Goal: Information Seeking & Learning: Learn about a topic

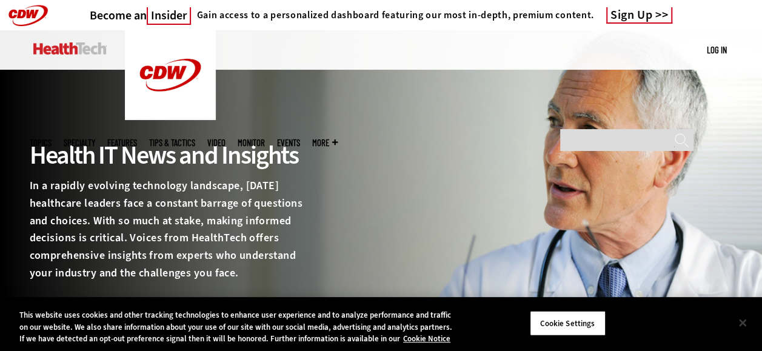
click at [740, 320] on button "Close" at bounding box center [742, 322] width 27 height 27
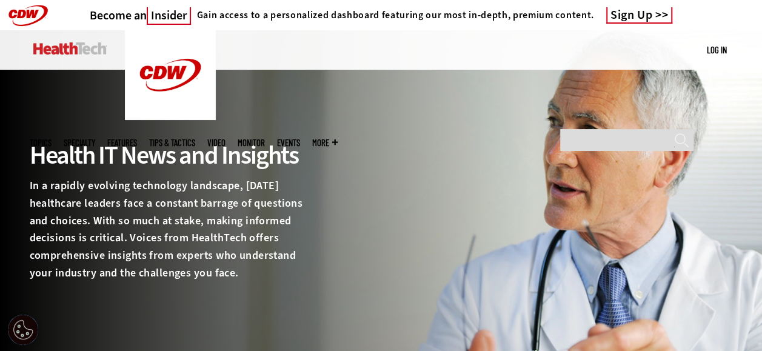
click at [751, 171] on img at bounding box center [381, 212] width 762 height 364
click at [350, 123] on ul "Topics Specialty Features Tips & Tactics Video MonITor Events More Search" at bounding box center [190, 142] width 320 height 39
click at [338, 138] on span "More" at bounding box center [324, 142] width 25 height 9
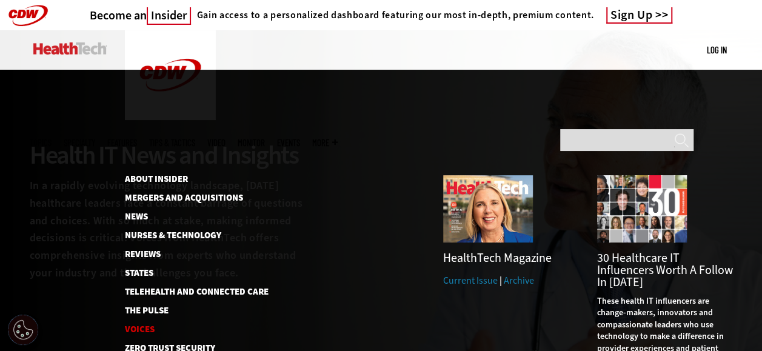
drag, startPoint x: 140, startPoint y: 234, endPoint x: 156, endPoint y: 232, distance: 16.5
click at [141, 325] on link "Voices" at bounding box center [190, 329] width 130 height 9
click at [338, 138] on span "More" at bounding box center [324, 142] width 25 height 9
click at [147, 325] on link "Voices" at bounding box center [190, 329] width 130 height 9
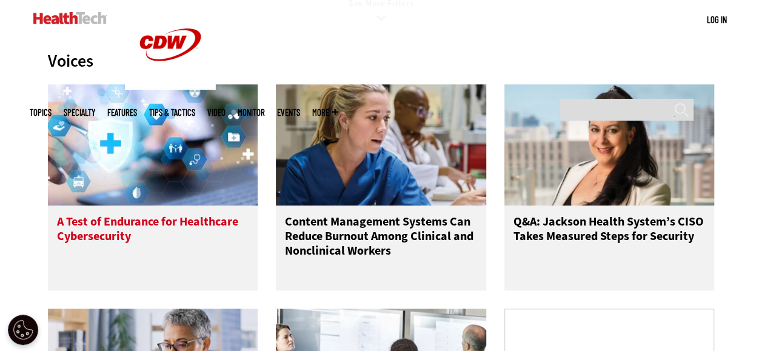
scroll to position [606, 0]
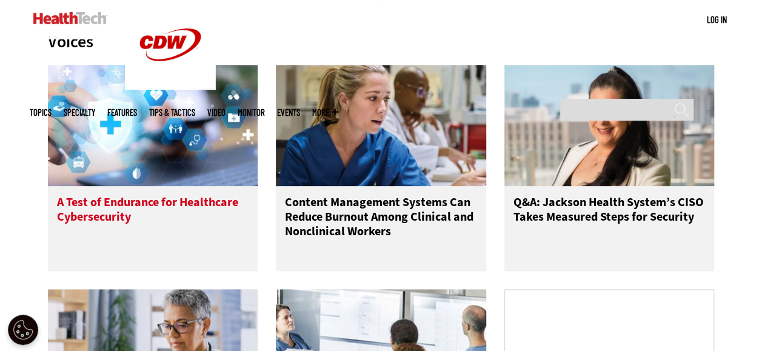
click at [85, 211] on h3 "A Test of Endurance for Healthcare Cybersecurity" at bounding box center [153, 219] width 192 height 48
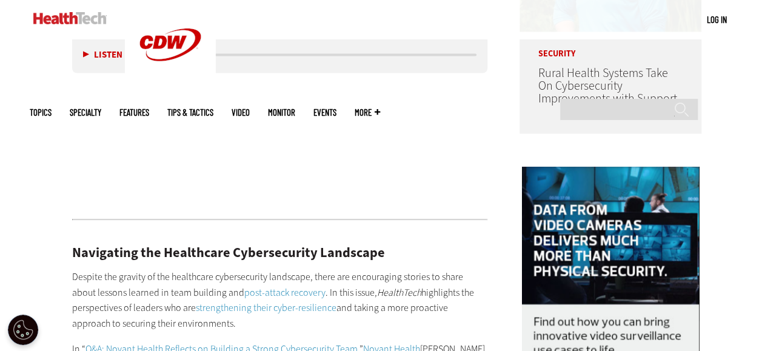
scroll to position [1212, 0]
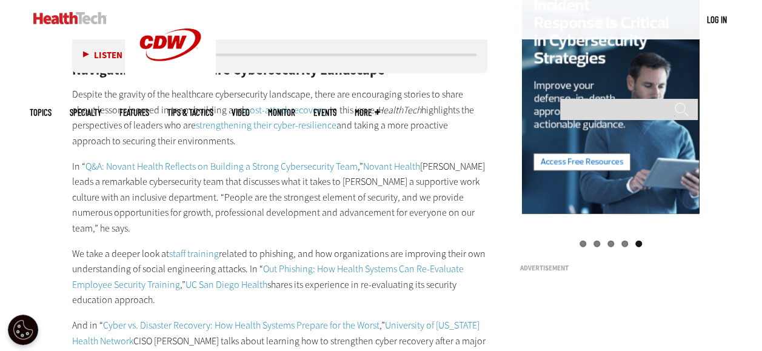
click at [281, 262] on link "Out Phishing: How Health Systems Can Re-Evaluate Employee Security Training" at bounding box center [267, 276] width 391 height 28
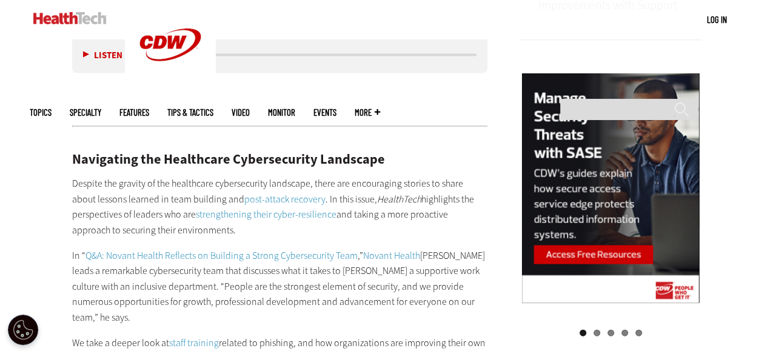
scroll to position [1333, 0]
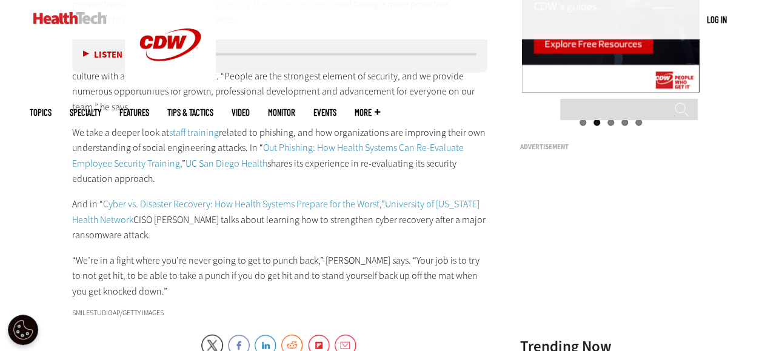
click at [380, 200] on p "And in “ Cyber vs. Disaster Recovery: How Health Systems Prepare for the Worst …" at bounding box center [280, 219] width 416 height 47
click at [380, 202] on p "And in “ Cyber vs. Disaster Recovery: How Health Systems Prepare for the Worst …" at bounding box center [280, 219] width 416 height 47
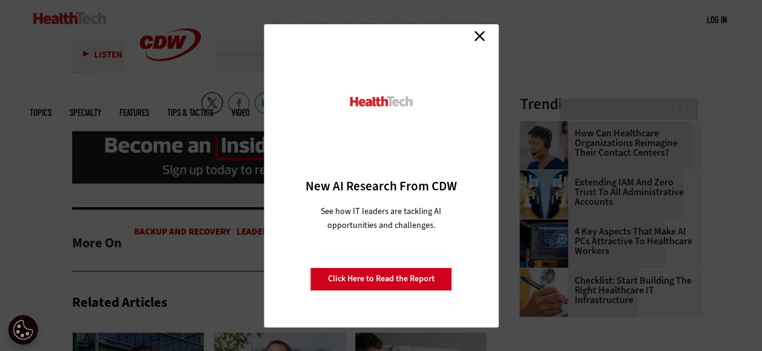
scroll to position [1636, 0]
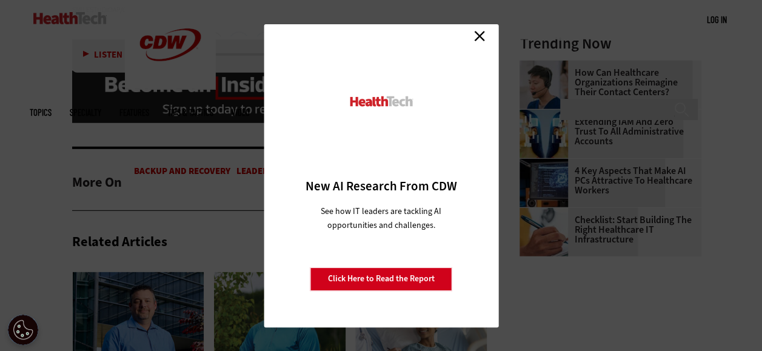
click at [471, 37] on link "Close" at bounding box center [479, 36] width 18 height 18
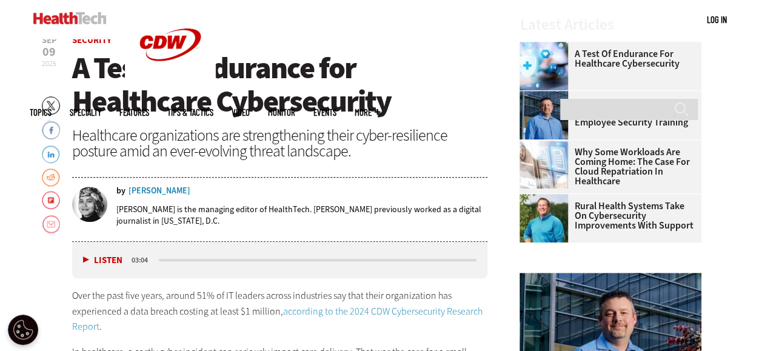
scroll to position [242, 0]
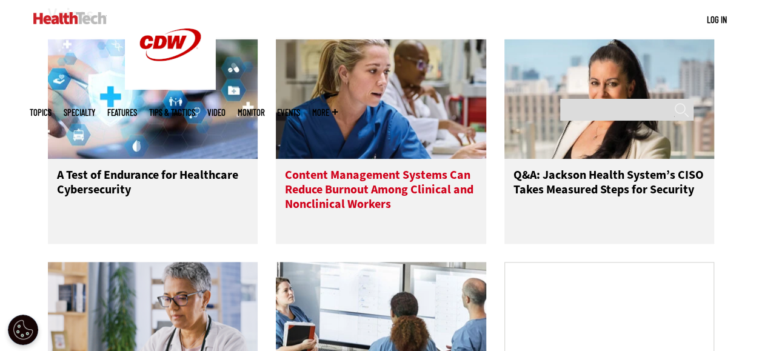
scroll to position [606, 0]
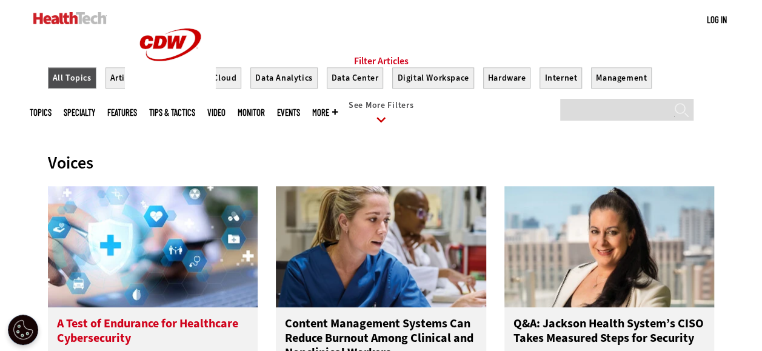
scroll to position [606, 0]
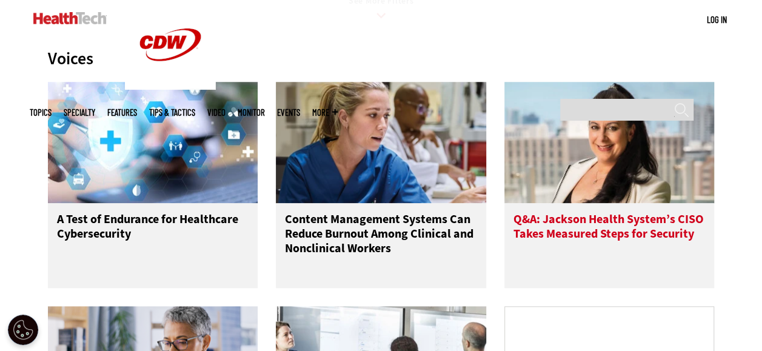
scroll to position [485, 0]
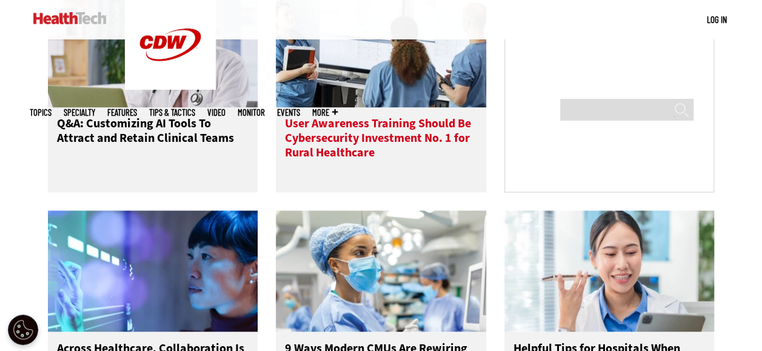
scroll to position [545, 0]
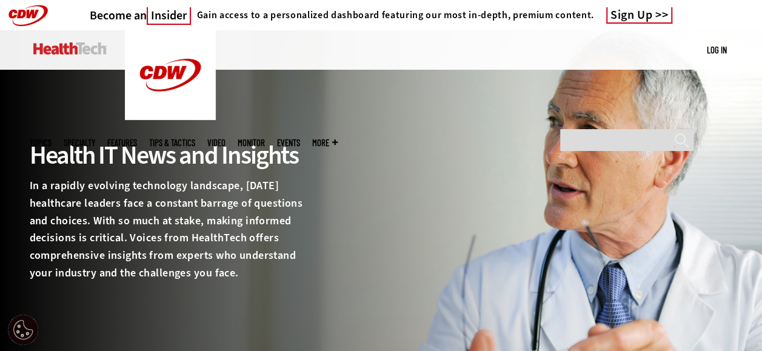
click at [137, 138] on link "Features" at bounding box center [122, 142] width 30 height 9
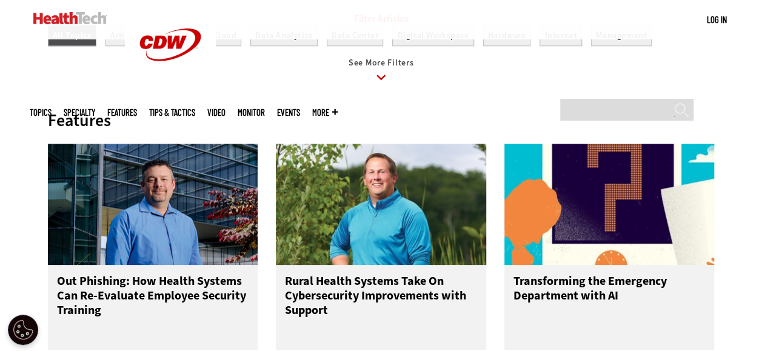
scroll to position [606, 0]
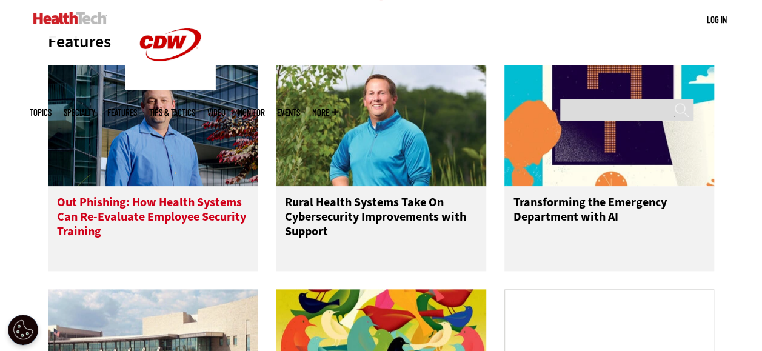
click at [125, 186] on img at bounding box center [153, 125] width 210 height 121
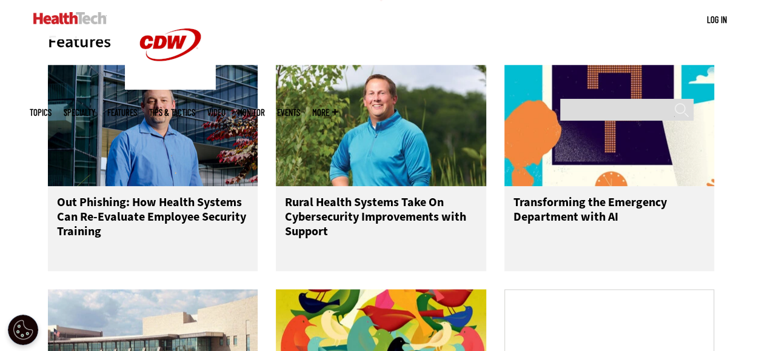
click at [338, 108] on span "More" at bounding box center [324, 112] width 25 height 9
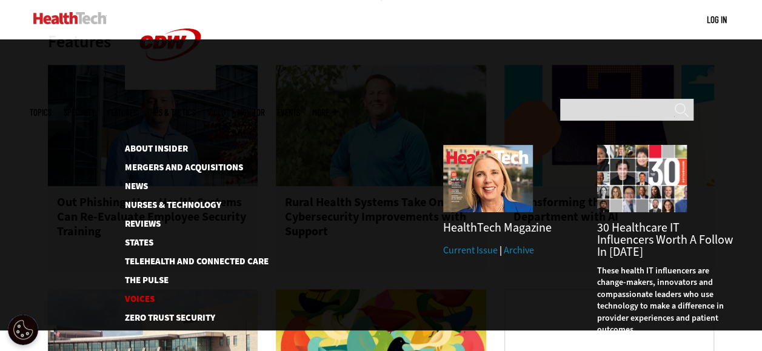
click at [128, 294] on link "Voices" at bounding box center [190, 298] width 130 height 9
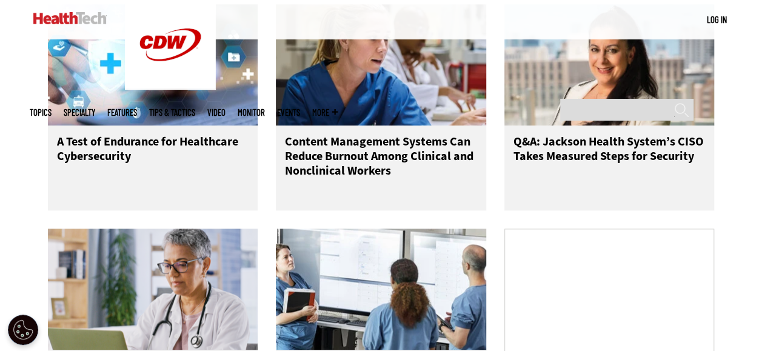
scroll to position [606, 0]
